Goal: Task Accomplishment & Management: Use online tool/utility

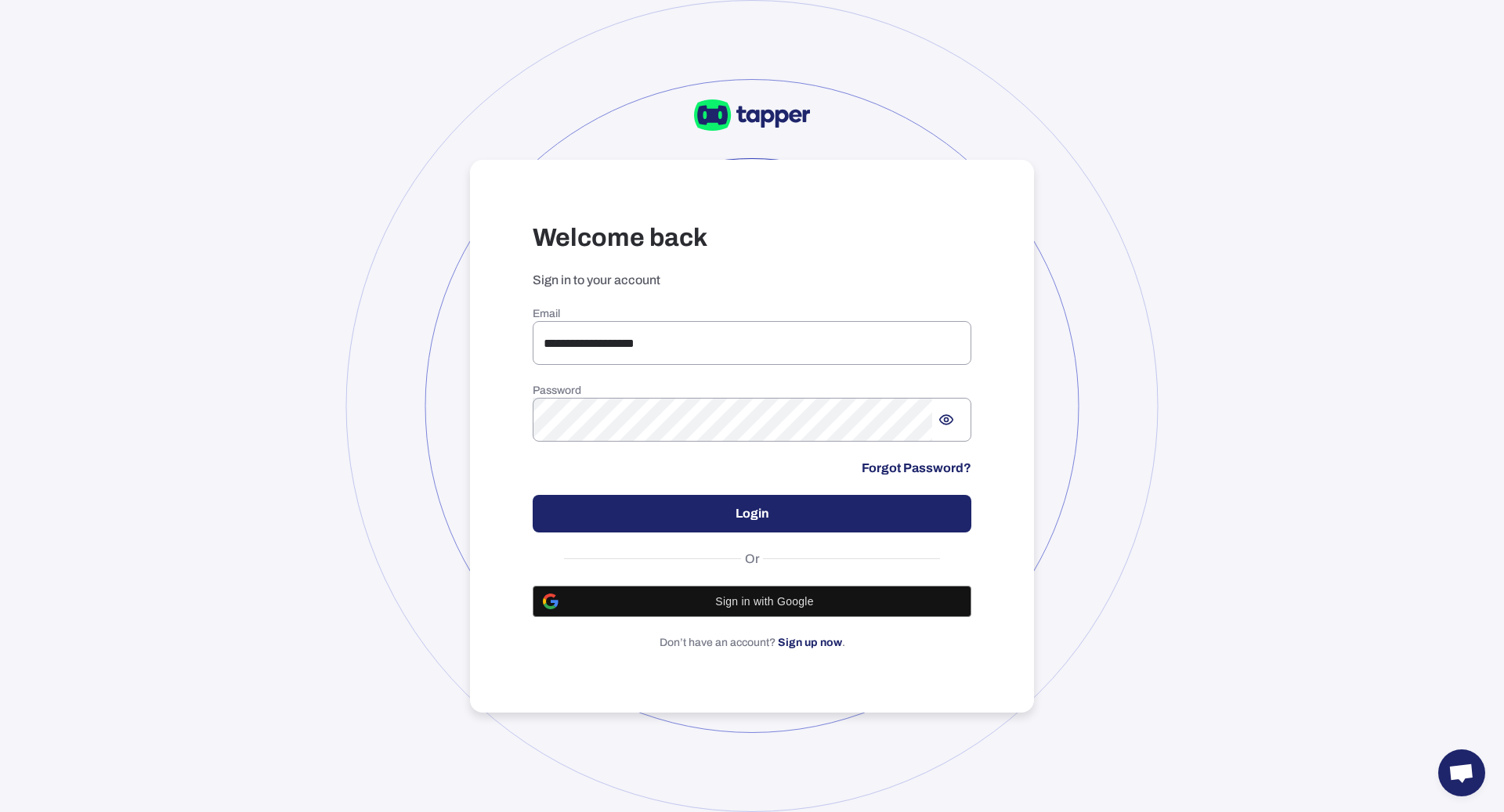
click at [646, 368] on div "**********" at bounding box center [752, 478] width 439 height 343
click at [646, 356] on input "**********" at bounding box center [752, 342] width 439 height 44
type input "**********"
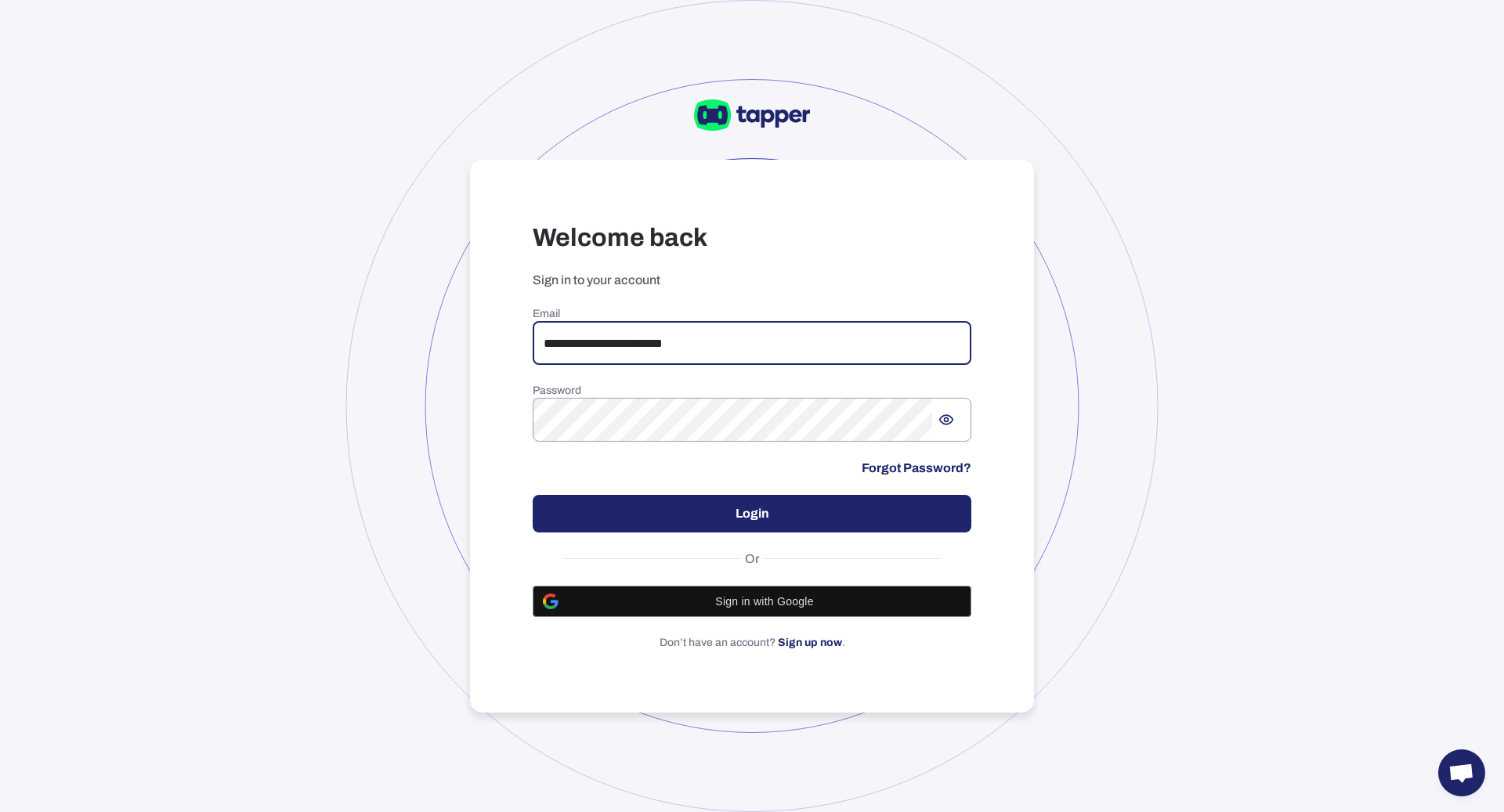
click at [756, 507] on button "Login" at bounding box center [752, 513] width 439 height 38
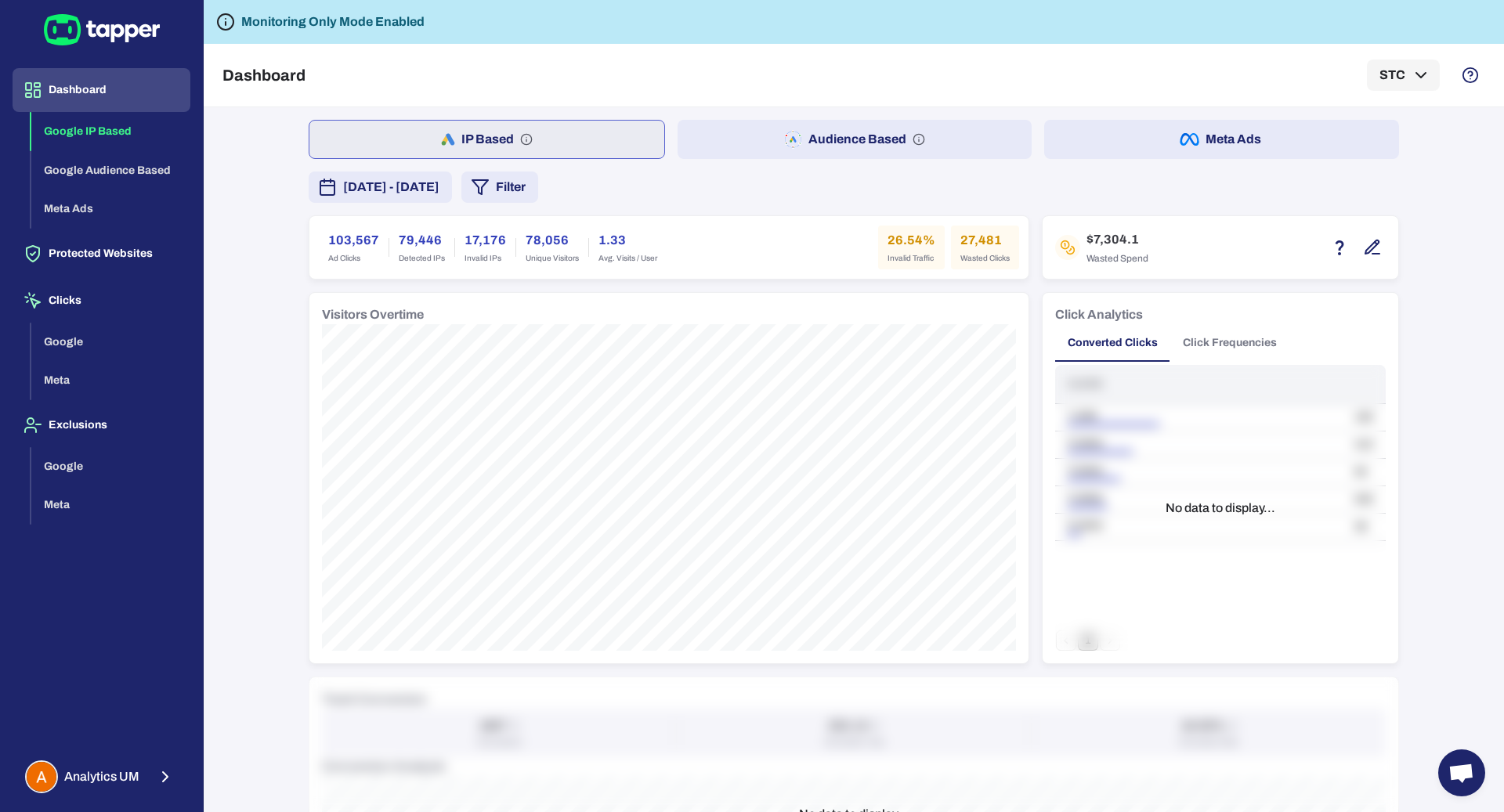
click at [538, 195] on button "Filter" at bounding box center [499, 187] width 76 height 31
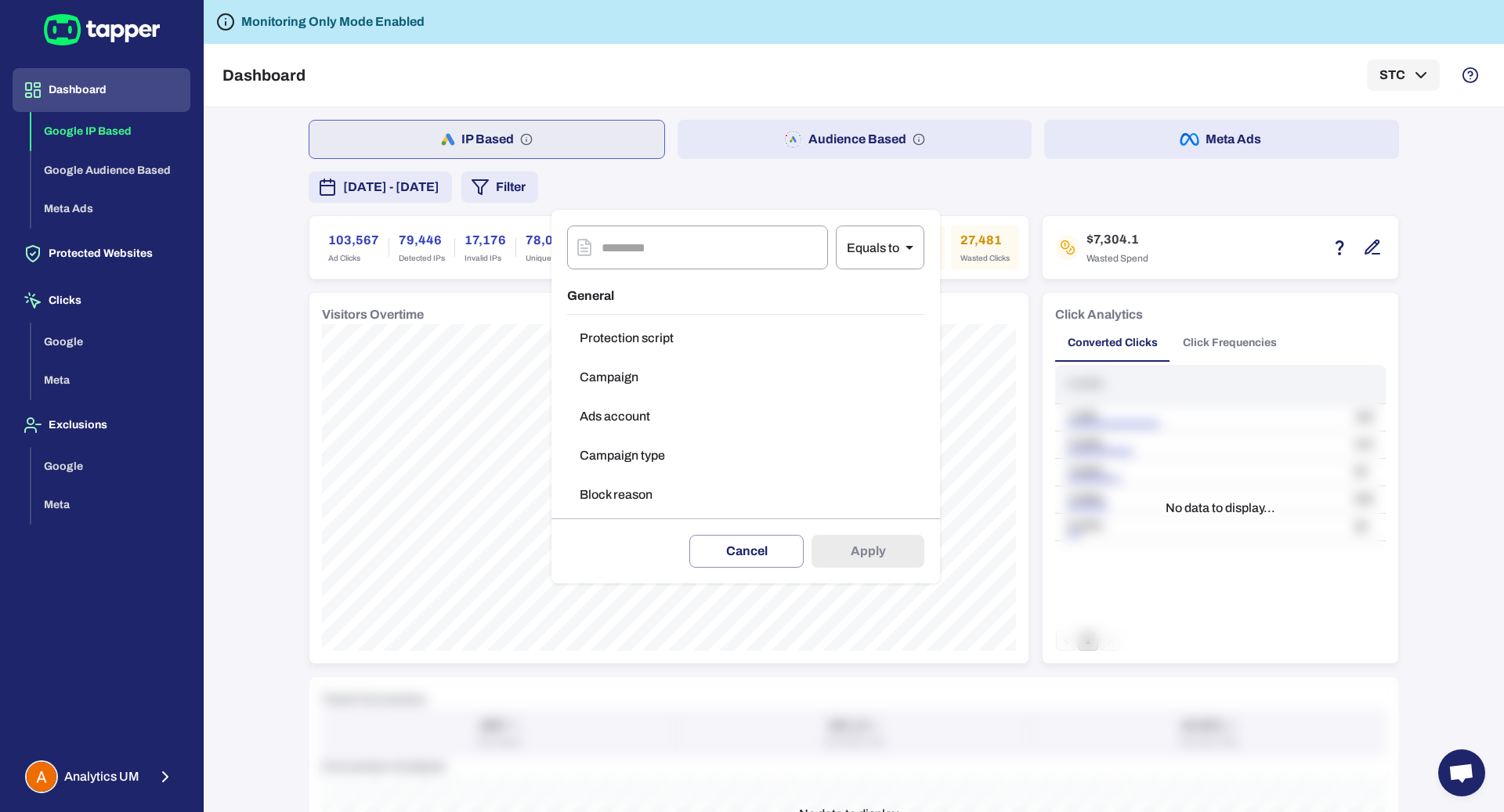
drag, startPoint x: 177, startPoint y: 311, endPoint x: 223, endPoint y: 289, distance: 51.0
click at [177, 311] on div at bounding box center [752, 406] width 1504 height 812
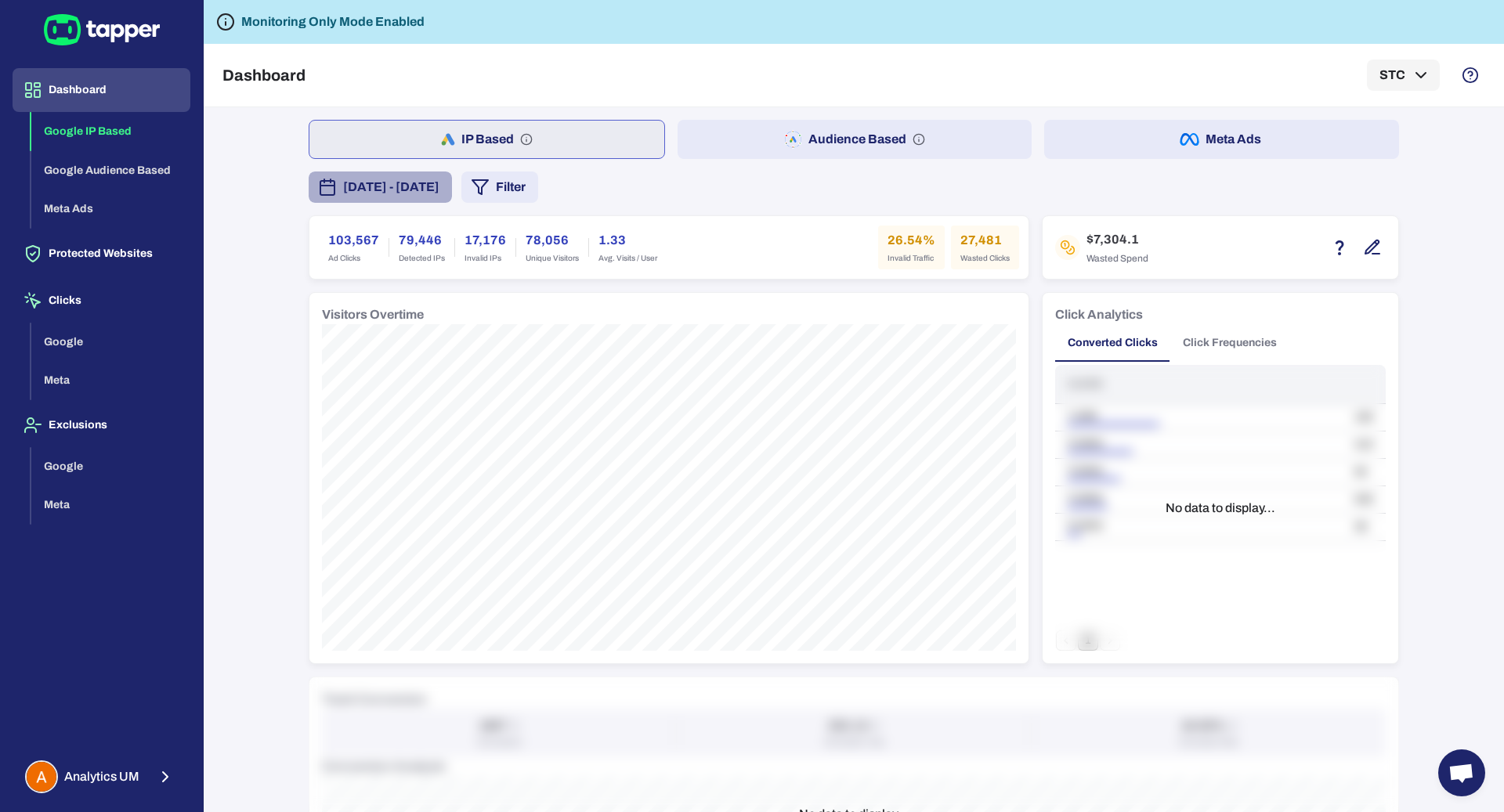
click at [398, 189] on span "[DATE] - [DATE]" at bounding box center [392, 187] width 97 height 18
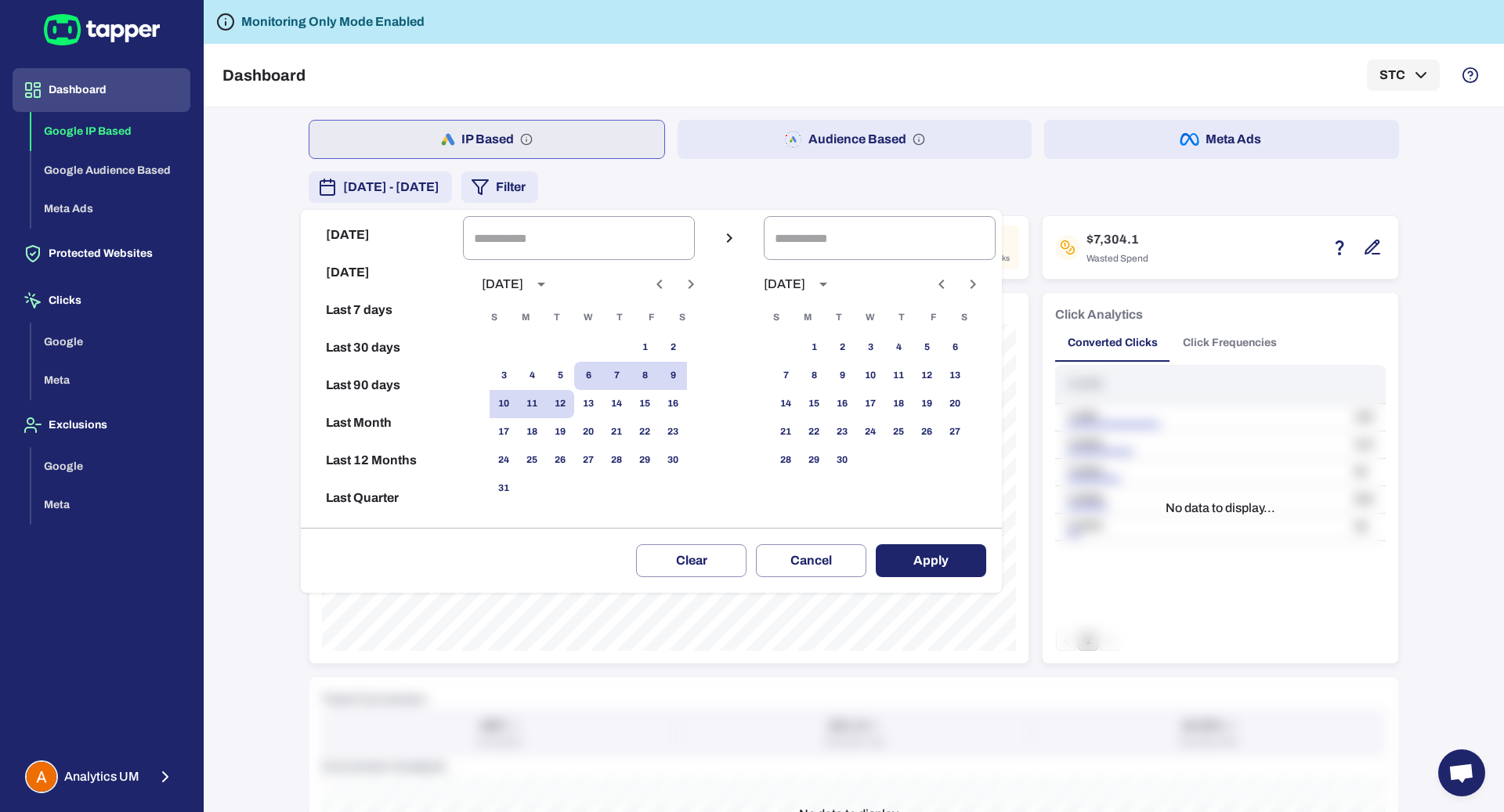
drag, startPoint x: 412, startPoint y: 342, endPoint x: 424, endPoint y: 343, distance: 12.0
click at [412, 342] on button "Last 30 days" at bounding box center [381, 347] width 150 height 38
type input "**********"
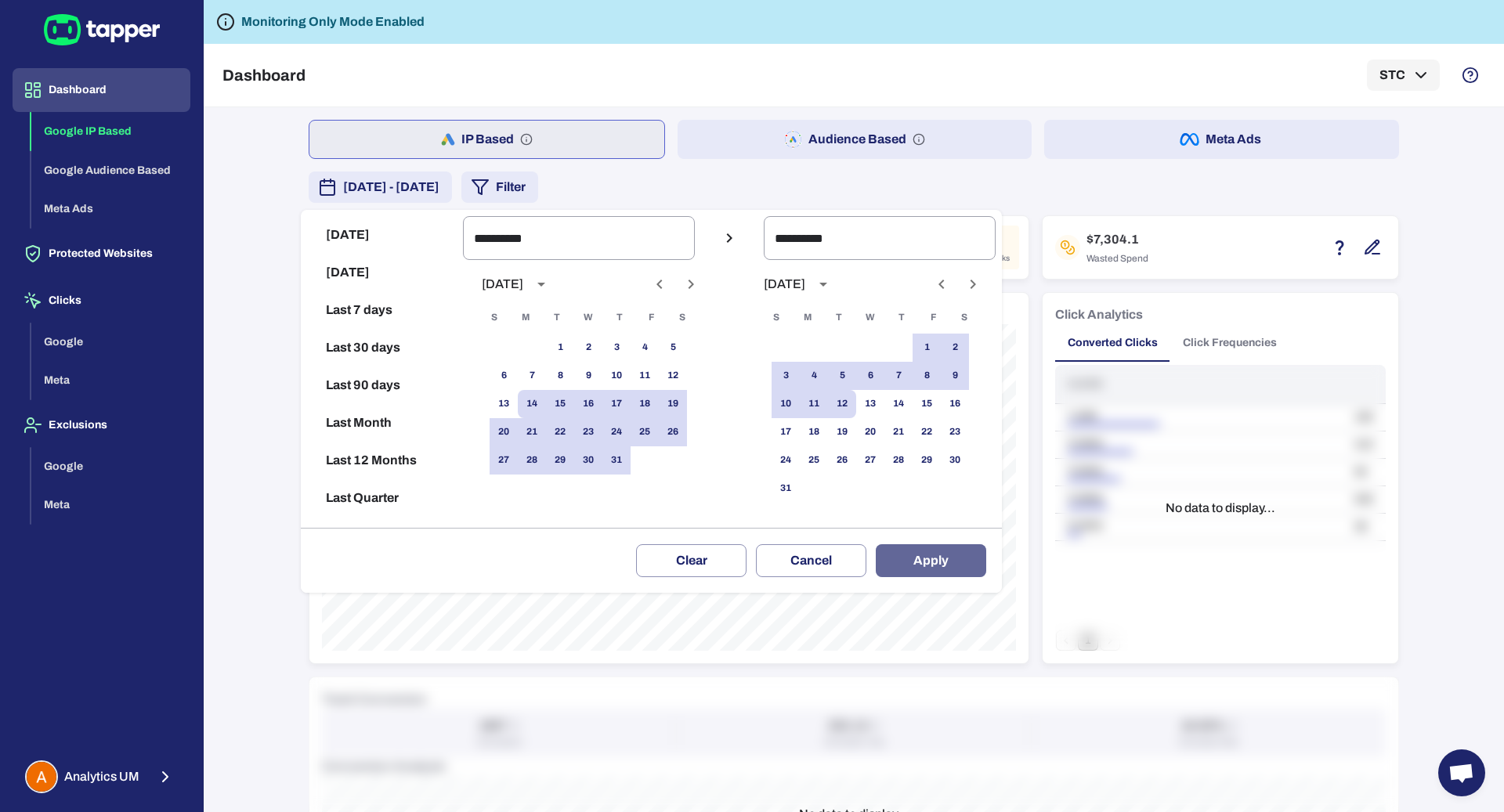
click at [965, 559] on button "Apply" at bounding box center [931, 561] width 110 height 33
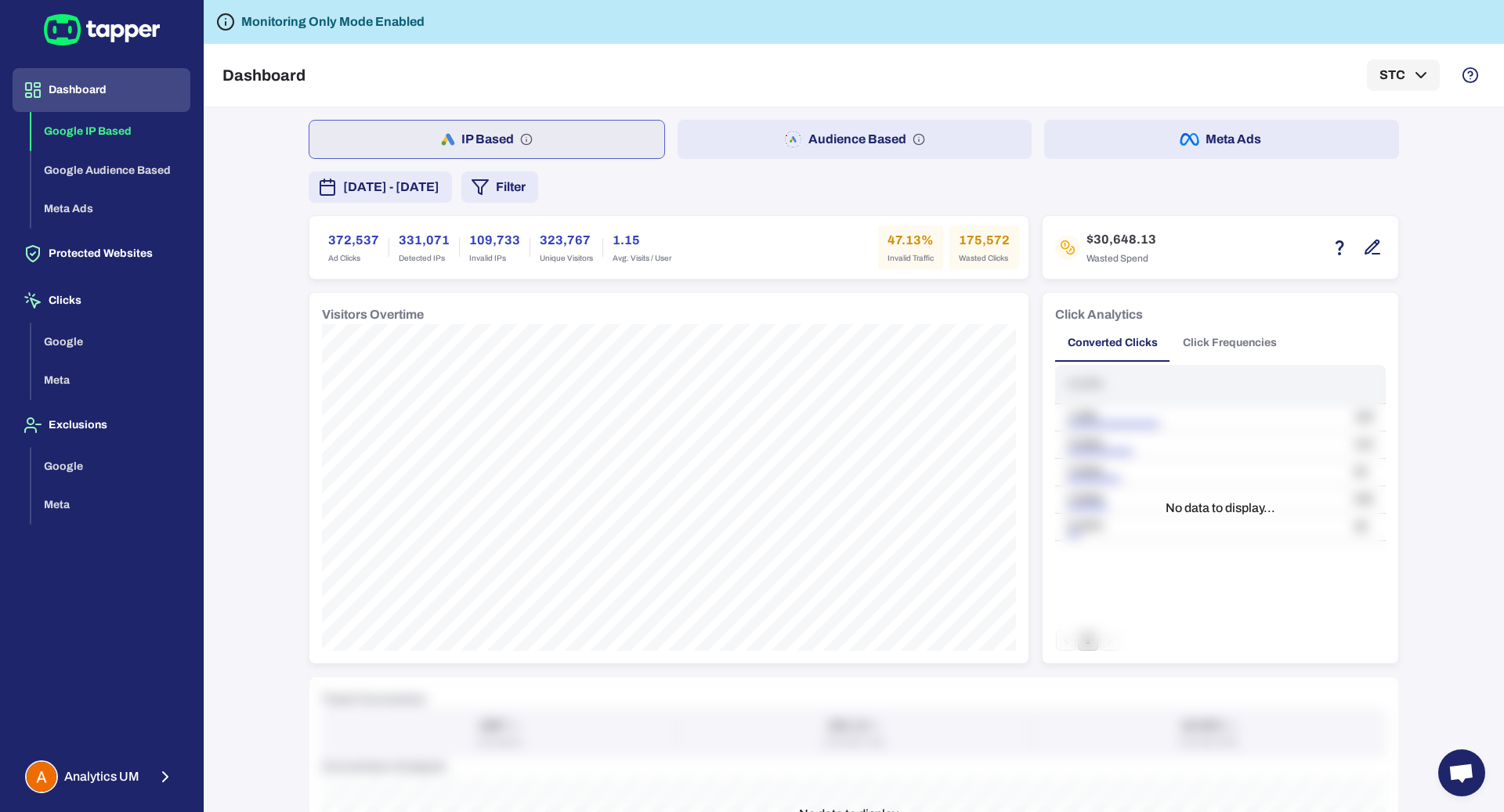
click at [538, 194] on button "Filter" at bounding box center [499, 187] width 76 height 31
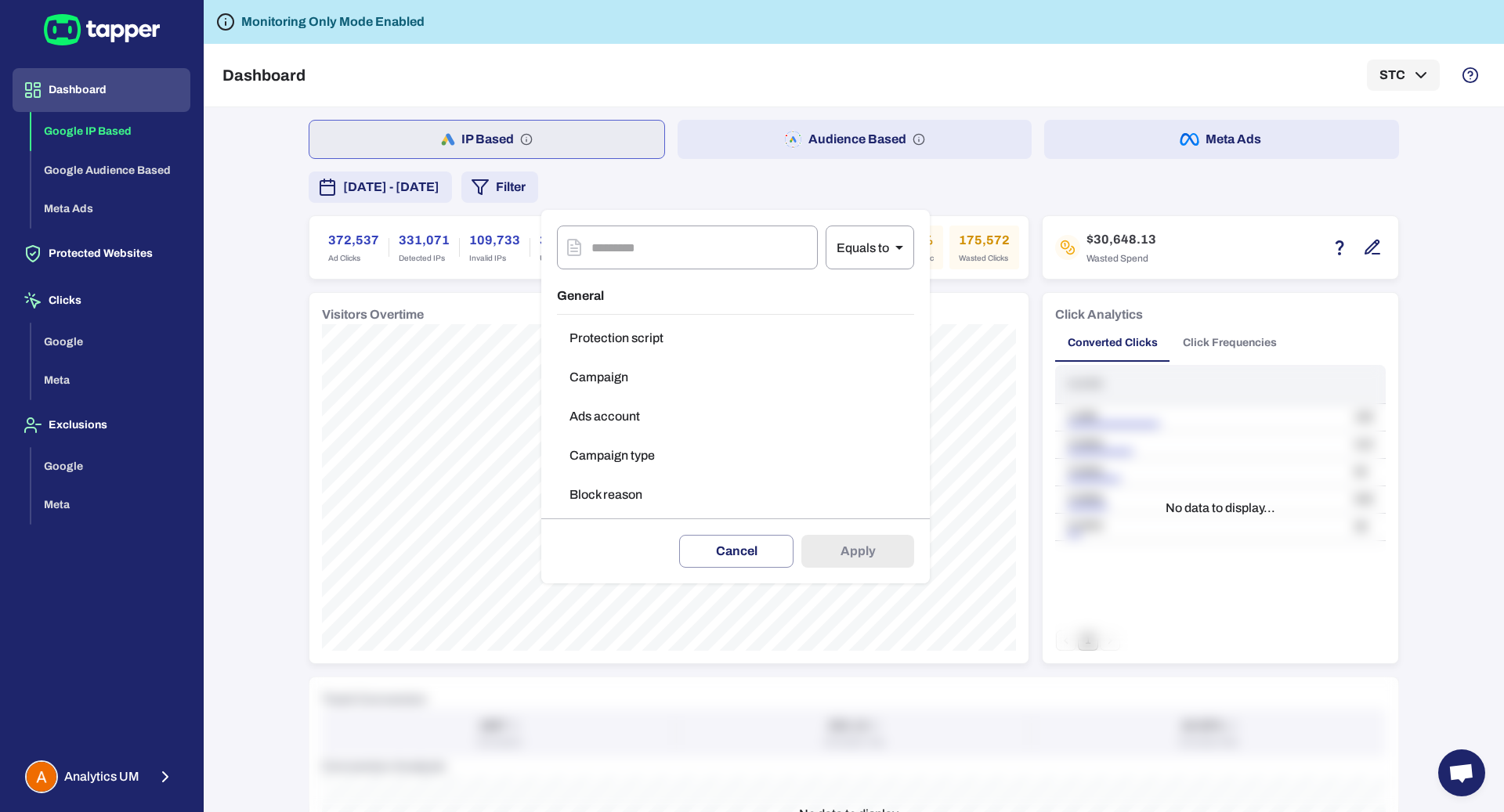
click at [668, 461] on button "Campaign type" at bounding box center [735, 455] width 357 height 31
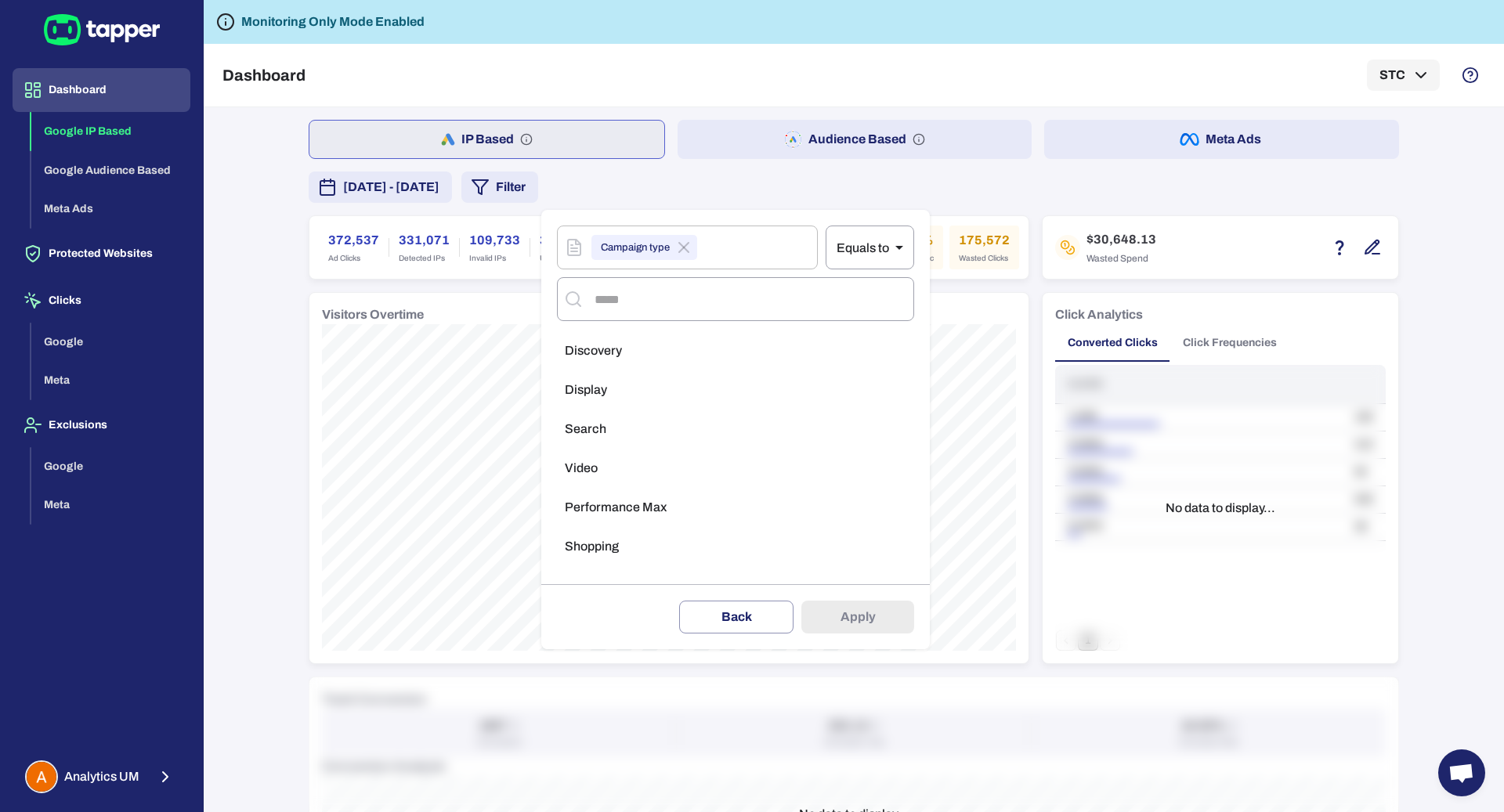
click at [663, 387] on li "Display" at bounding box center [735, 390] width 357 height 31
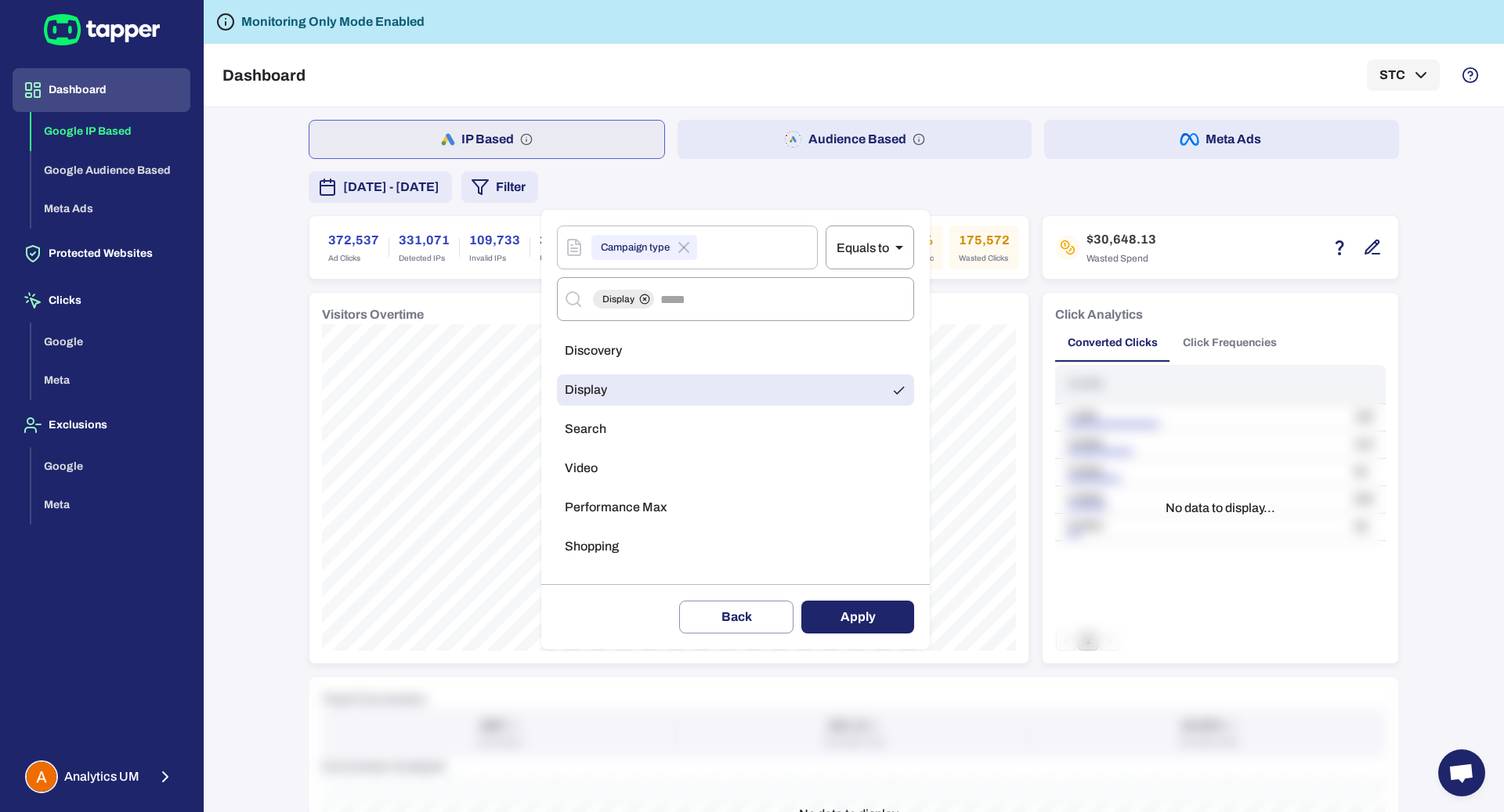
click at [804, 620] on button "Apply" at bounding box center [858, 617] width 113 height 33
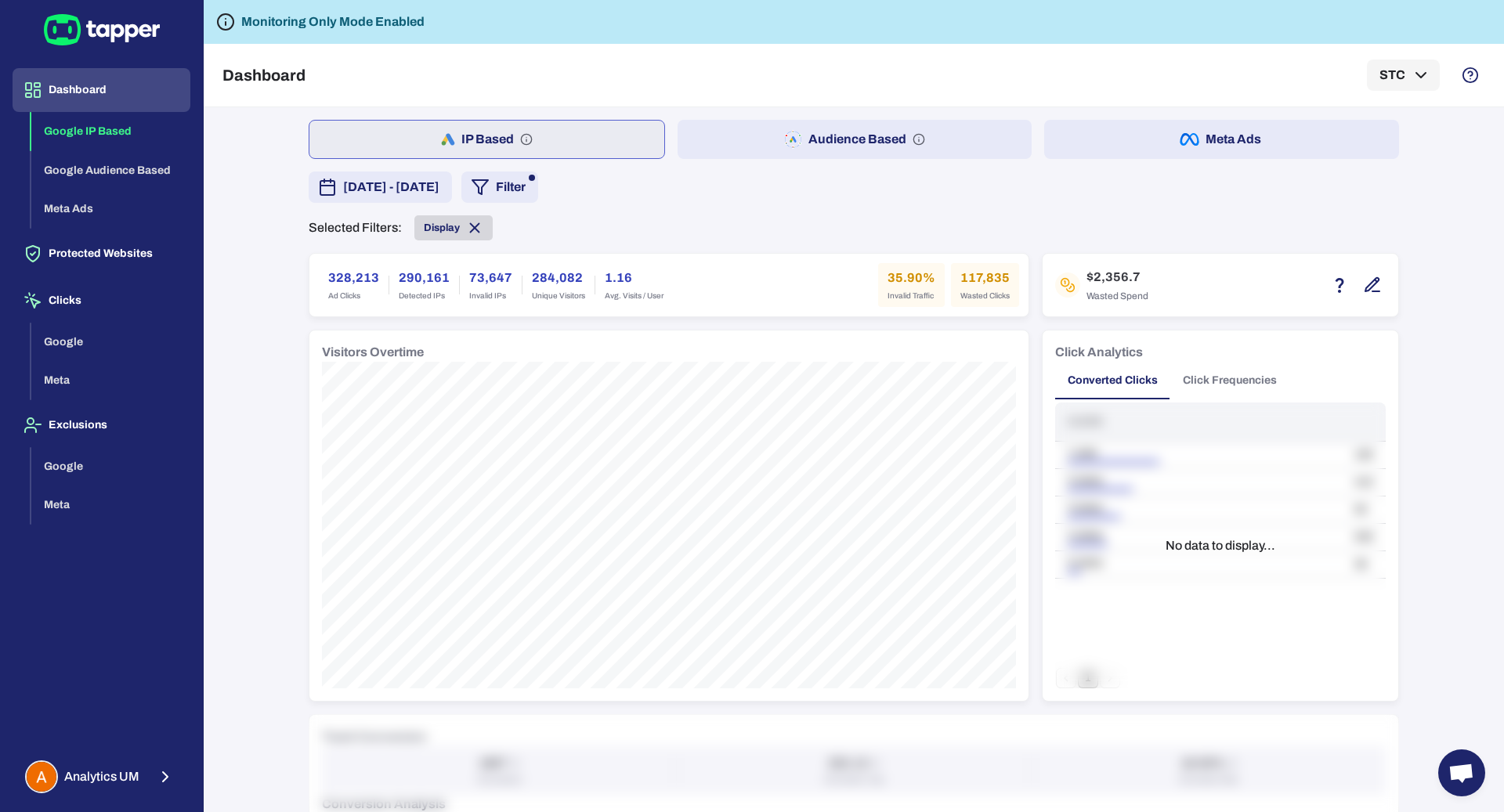
click at [466, 228] on icon at bounding box center [475, 228] width 17 height 17
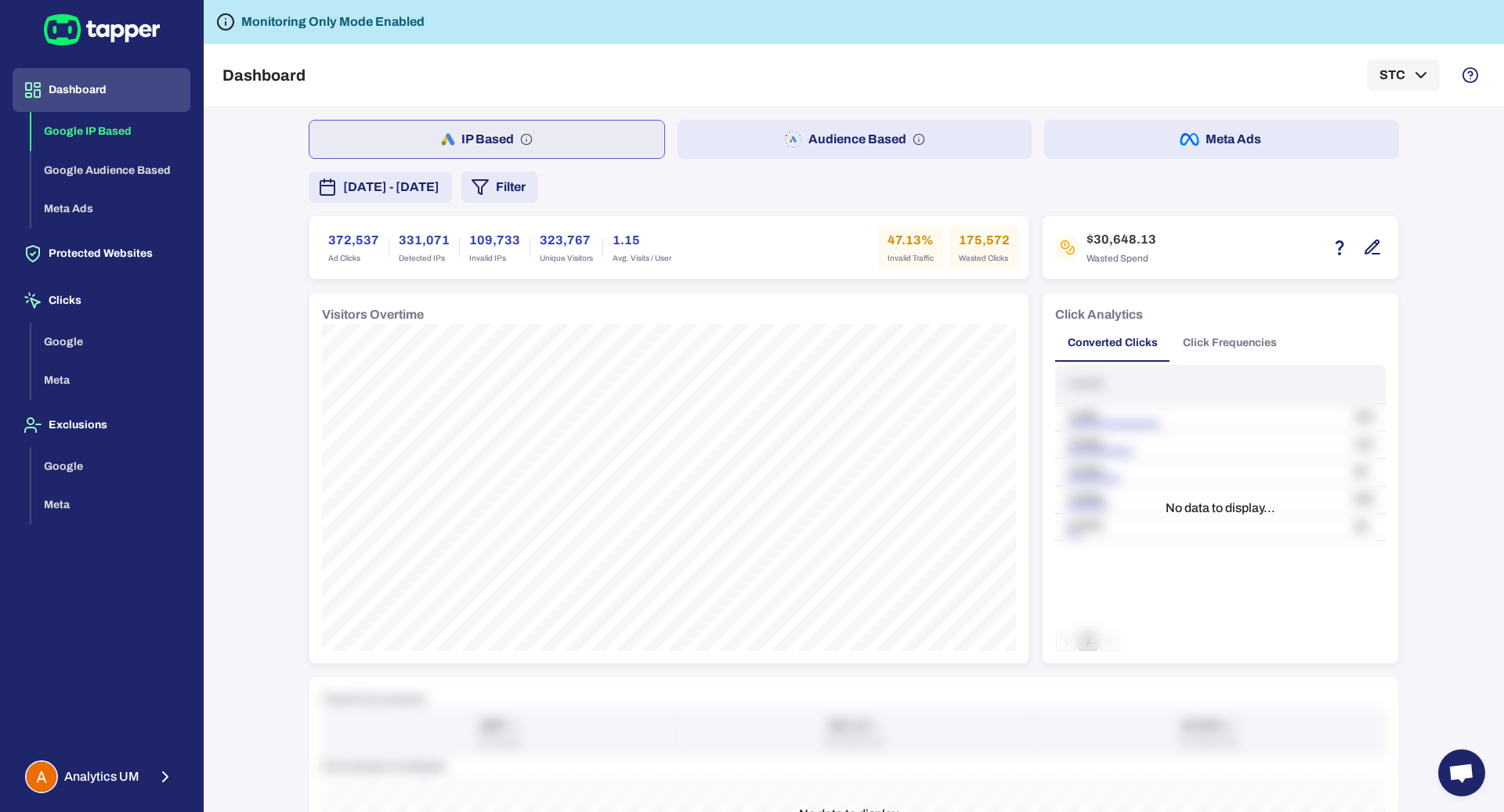
click at [538, 184] on button "Filter" at bounding box center [499, 187] width 76 height 31
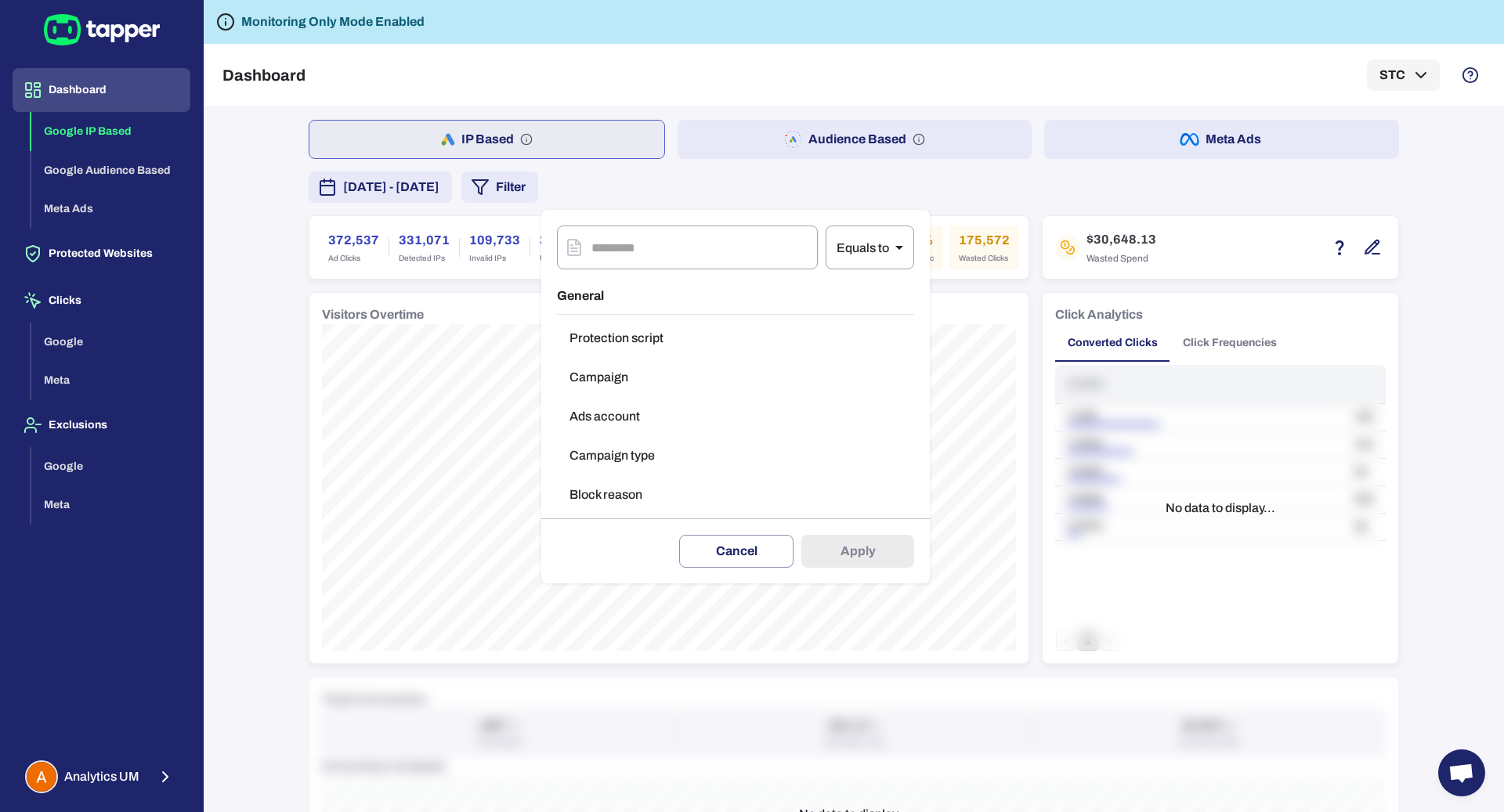
click at [649, 438] on div "General Protection script Campaign Ads account Campaign type Block reason" at bounding box center [735, 397] width 357 height 241
click at [652, 450] on button "Campaign type" at bounding box center [735, 455] width 357 height 31
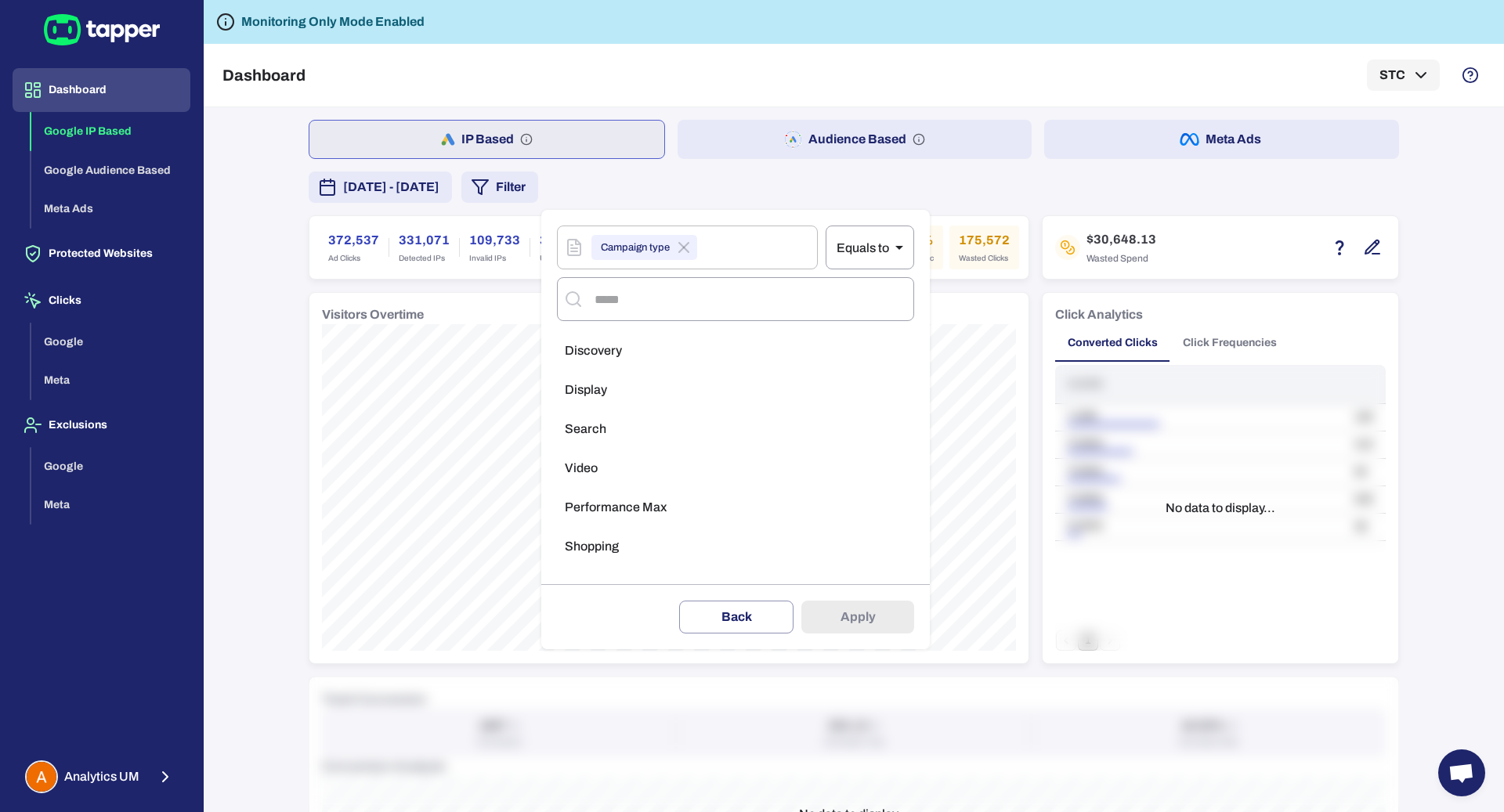
click at [641, 415] on li "Search" at bounding box center [735, 429] width 357 height 31
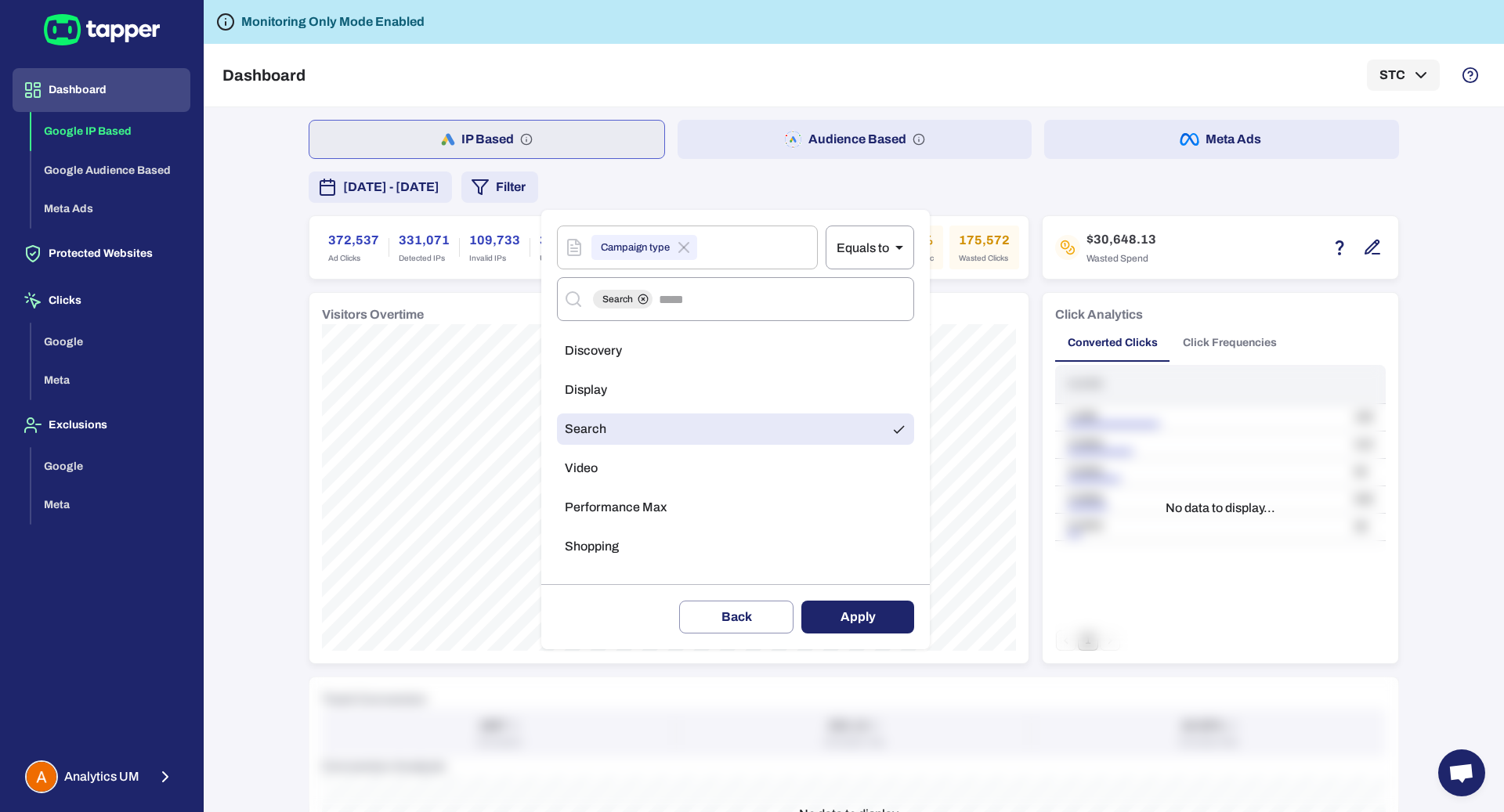
click at [818, 617] on button "Apply" at bounding box center [858, 617] width 113 height 33
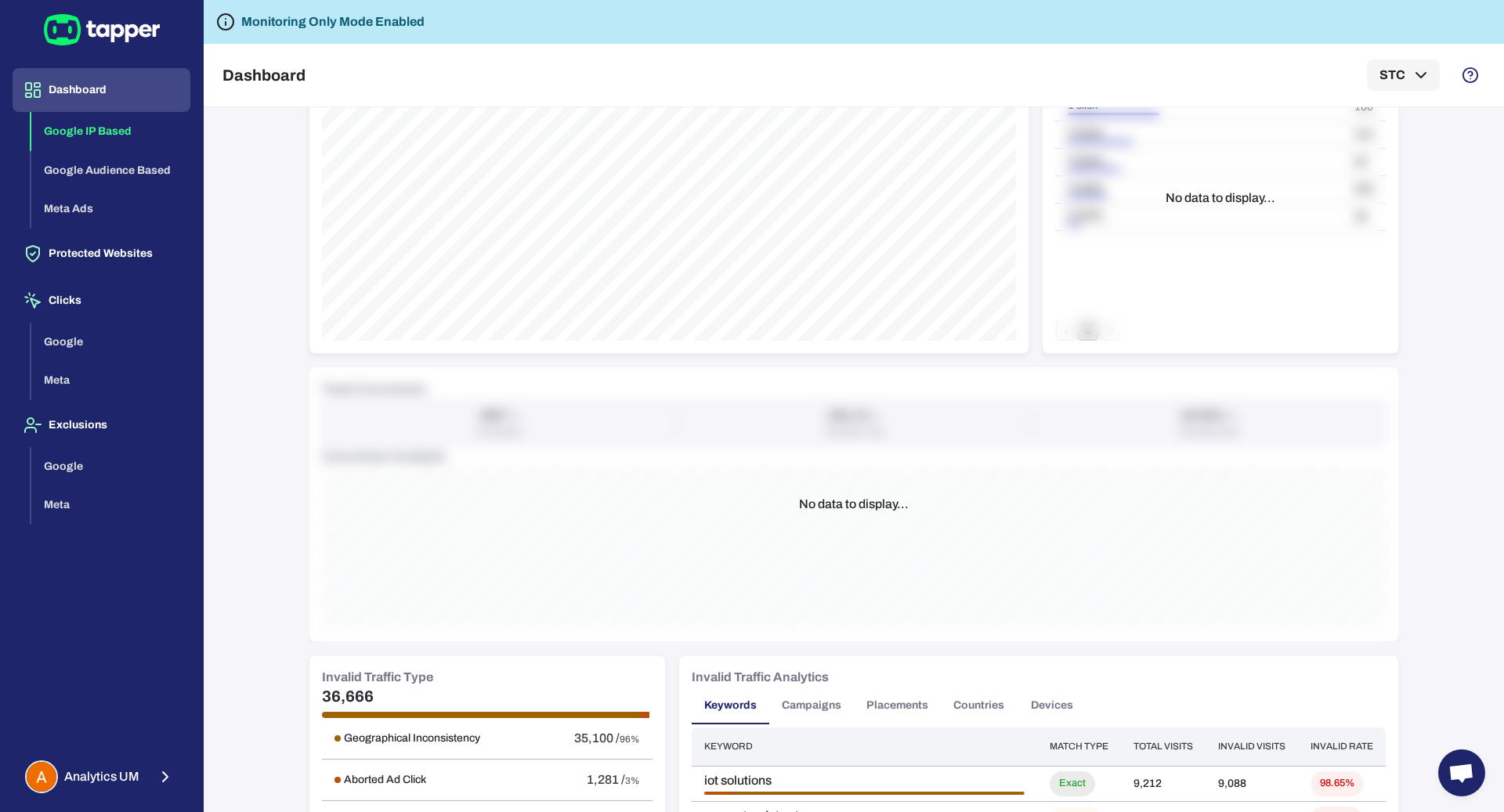
scroll to position [622, 0]
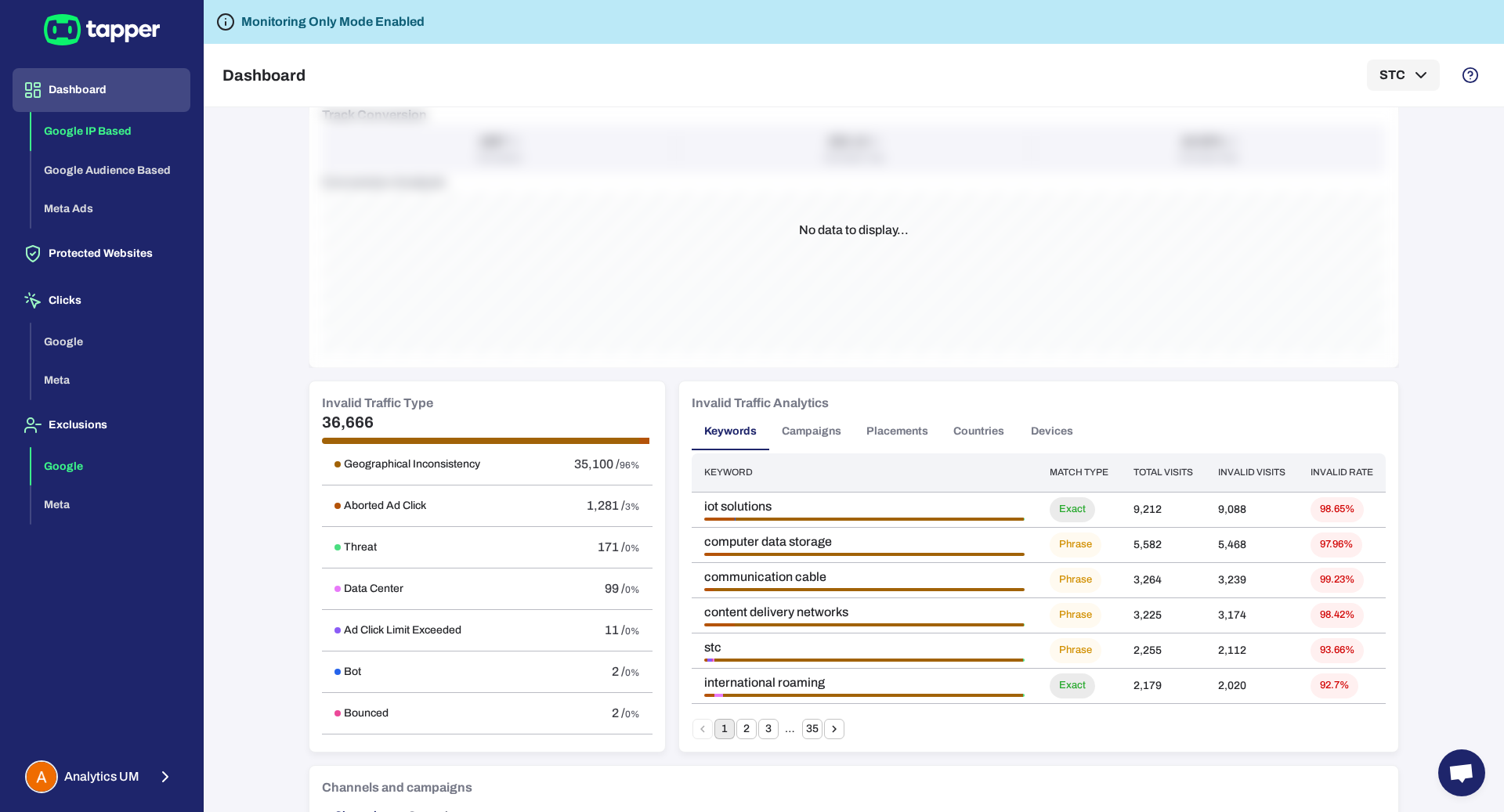
click at [97, 470] on button "Google" at bounding box center [110, 466] width 159 height 39
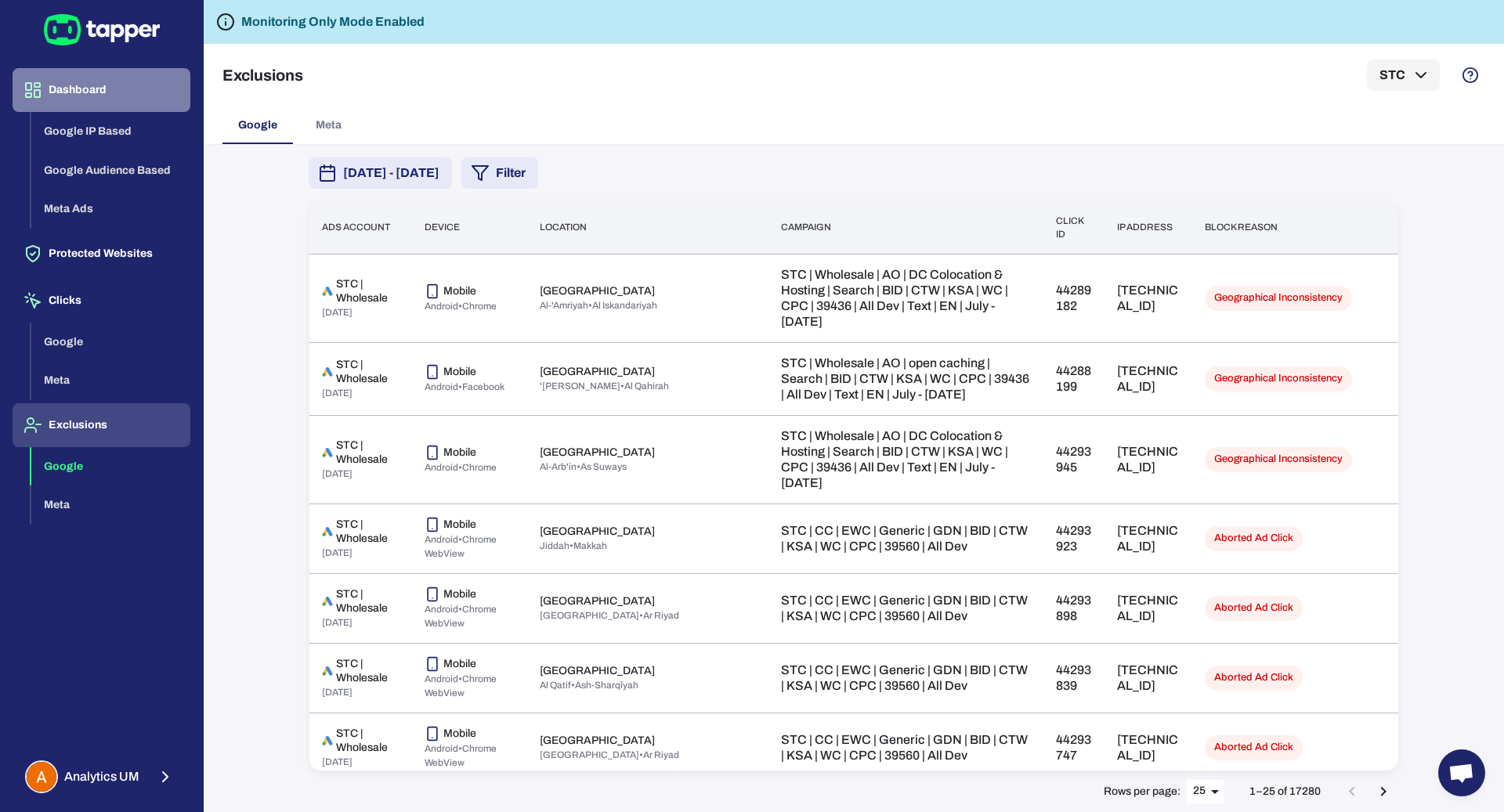
click at [101, 96] on button "Dashboard" at bounding box center [102, 89] width 178 height 44
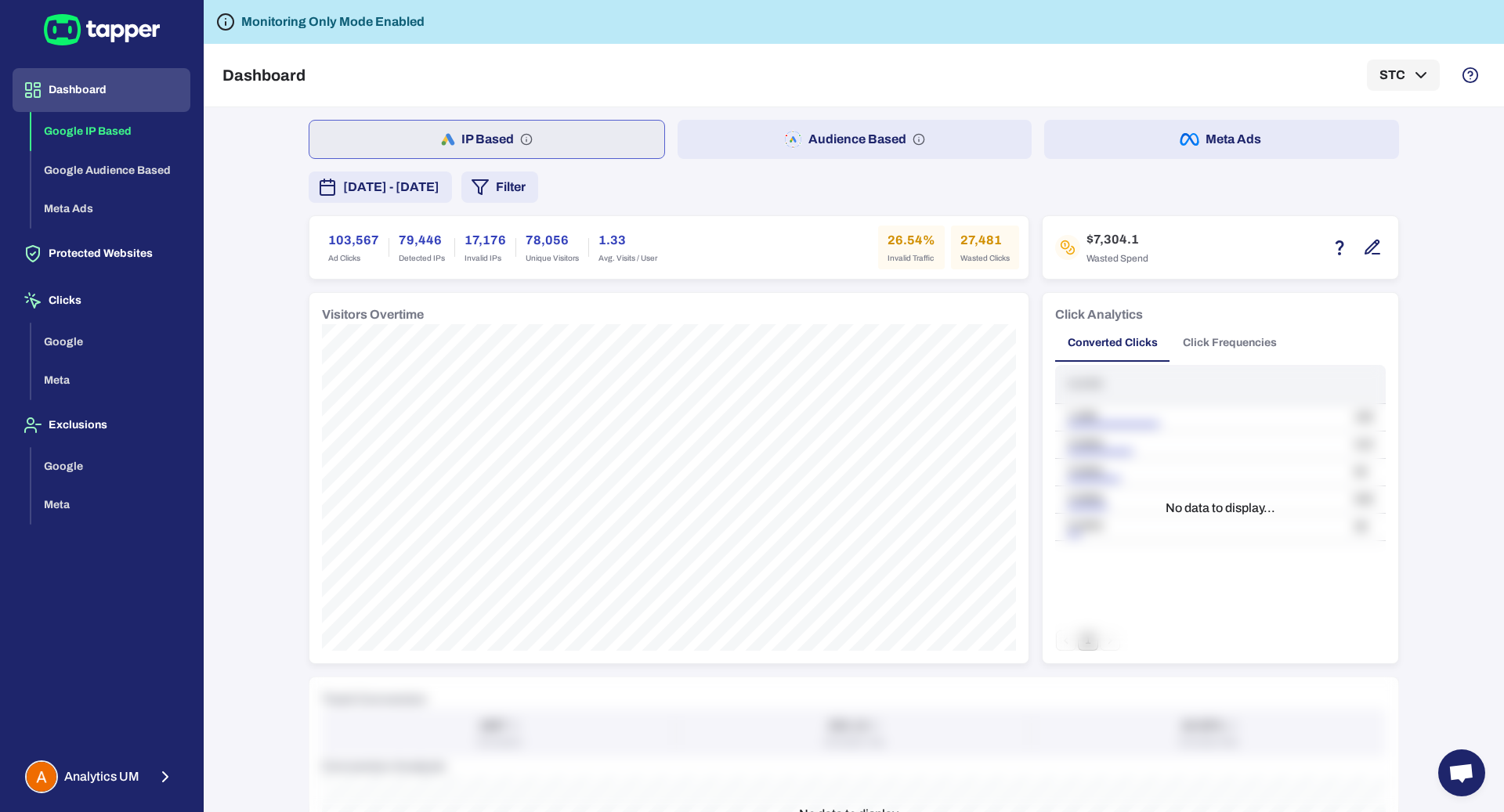
click at [113, 747] on div "Dashboard Google IP Based Google Audience Based Meta Ads Protected Websites Cli…" at bounding box center [102, 406] width 203 height 812
click at [114, 754] on button "Analytics UM" at bounding box center [102, 776] width 178 height 45
click at [232, 770] on icon "button" at bounding box center [223, 773] width 18 height 18
